Goal: Complete application form: Complete application form

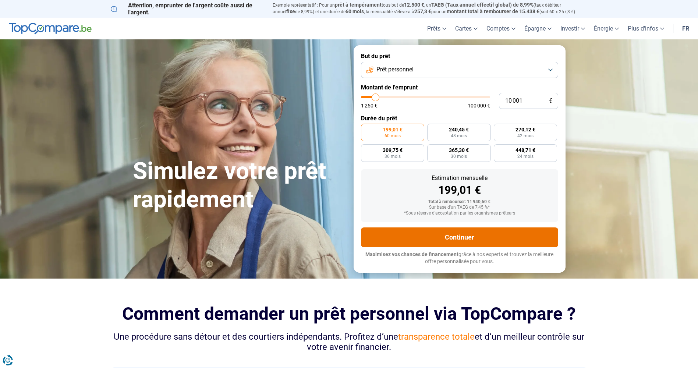
click at [436, 247] on button "Continuer" at bounding box center [459, 237] width 197 height 20
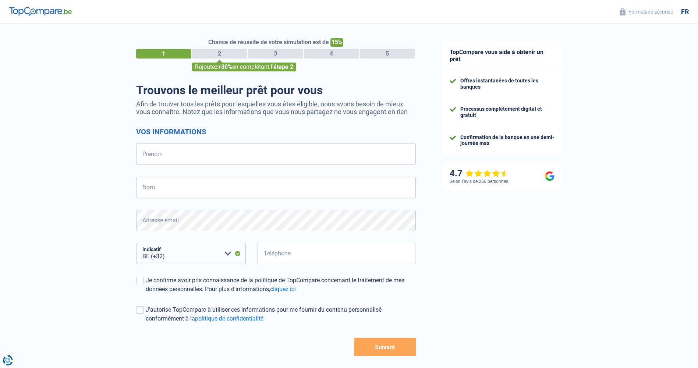
select select "32"
click at [249, 157] on input "Prénom" at bounding box center [276, 153] width 280 height 21
type input "sebastien"
type input "sandras"
click at [290, 254] on input "Téléphone" at bounding box center [336, 253] width 158 height 21
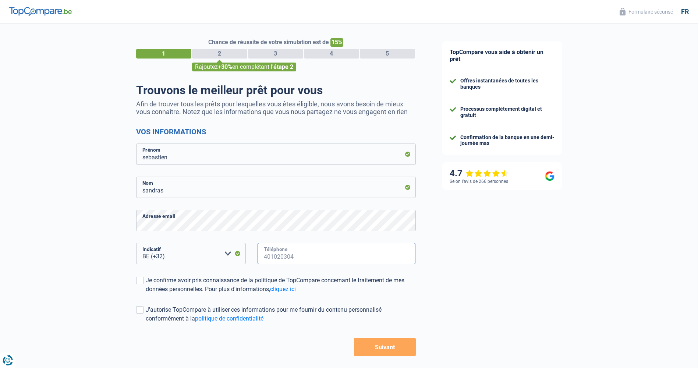
type input "499425758"
click at [377, 348] on button "Suivant" at bounding box center [384, 347] width 61 height 18
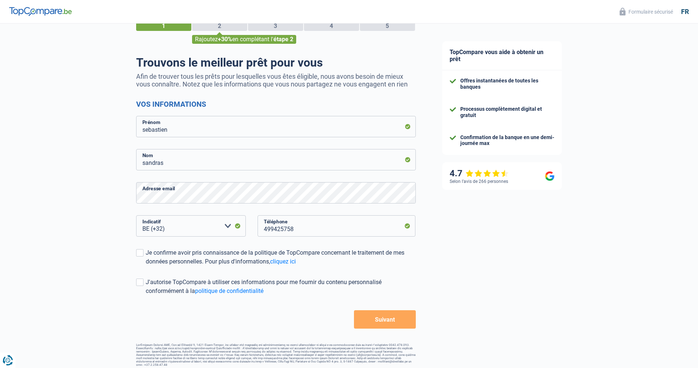
scroll to position [32, 0]
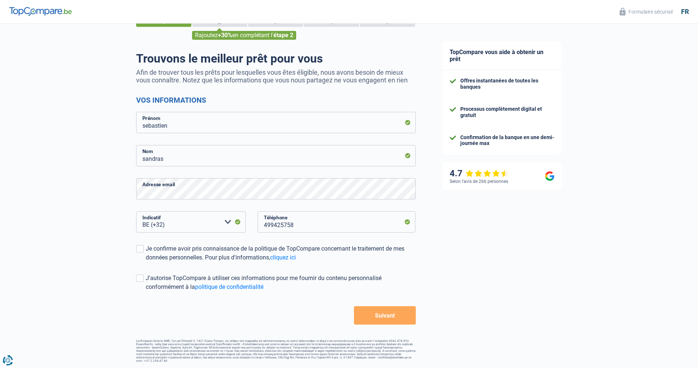
click at [386, 318] on button "Suivant" at bounding box center [384, 315] width 61 height 18
click at [387, 314] on button "Suivant" at bounding box center [384, 315] width 61 height 18
click at [137, 249] on span at bounding box center [139, 248] width 7 height 7
click at [146, 262] on input "Je confirme avoir pris connaissance de la politique de TopCompare concernant le…" at bounding box center [146, 262] width 0 height 0
click at [146, 274] on div "J'autorise TopCompare à utiliser ces informations pour me fournir du contenu pe…" at bounding box center [281, 283] width 270 height 18
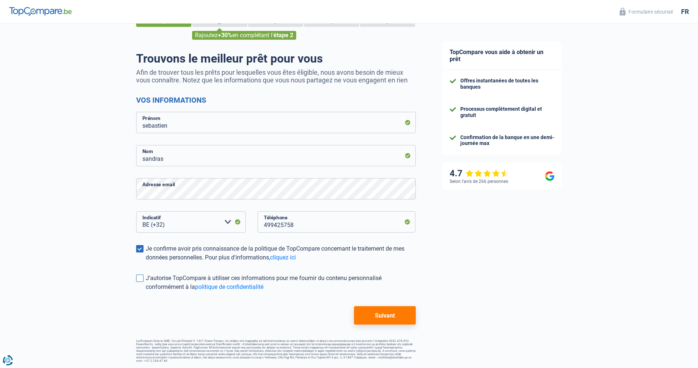
click at [146, 291] on input "J'autorise TopCompare à utiliser ces informations pour me fournir du contenu pe…" at bounding box center [146, 291] width 0 height 0
click at [378, 300] on form "Vos informations [PERSON_NAME] Adresse email BE (+32) LU (+352) Veuillez sélect…" at bounding box center [276, 210] width 280 height 229
click at [386, 310] on button "Suivant" at bounding box center [384, 315] width 61 height 18
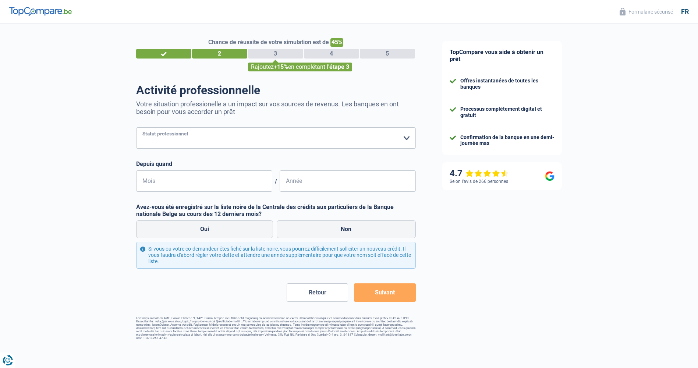
click at [206, 137] on select "Ouvrier Employé privé Employé public Invalide Indépendant Pensionné Chômeur Mut…" at bounding box center [276, 137] width 280 height 21
select select "cpasMargin"
click at [136, 128] on select "Ouvrier Employé privé Employé public Invalide Indépendant Pensionné Chômeur Mut…" at bounding box center [276, 137] width 280 height 21
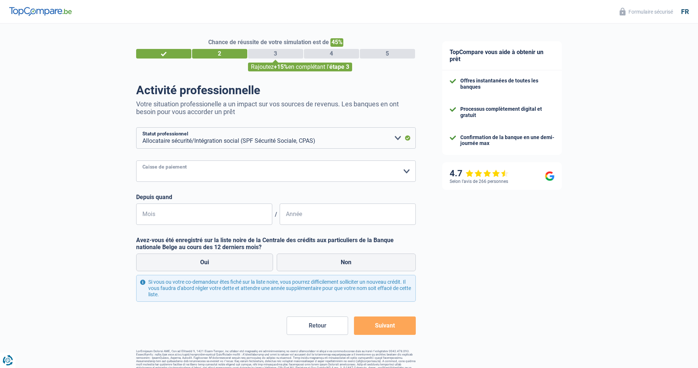
click at [238, 170] on select "SPF Sécurité Sociale Autre [PERSON_NAME] sélectionner une option" at bounding box center [276, 170] width 280 height 21
select select "other"
click at [136, 182] on select "SPF Sécurité Sociale Autre [PERSON_NAME] sélectionner une option" at bounding box center [276, 170] width 280 height 21
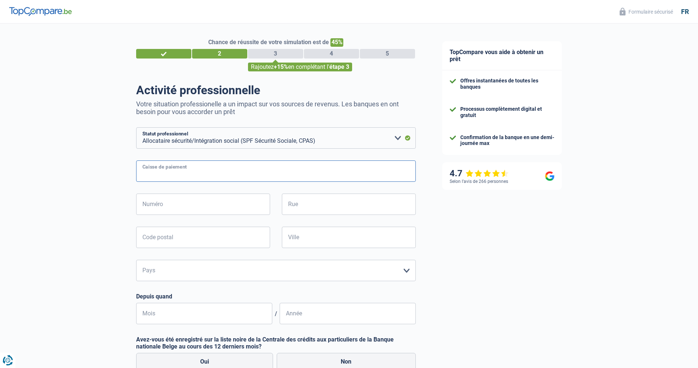
click at [221, 168] on input "Caisse de paiement" at bounding box center [276, 170] width 280 height 21
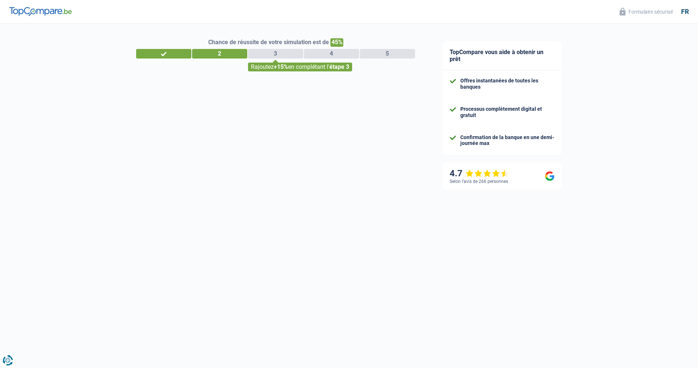
select select "32"
